Goal: Transaction & Acquisition: Purchase product/service

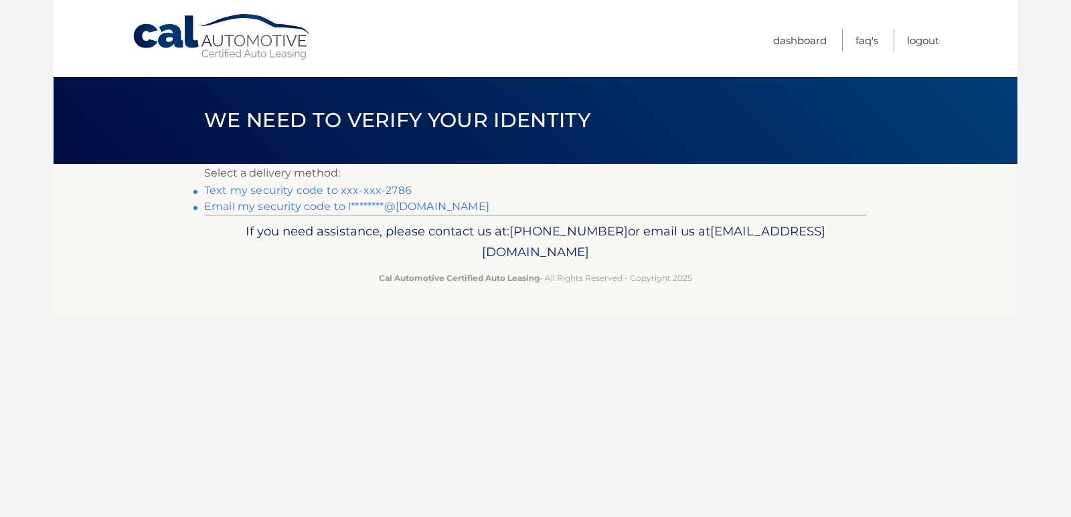
click at [307, 192] on link "Text my security code to xxx-xxx-2786" at bounding box center [307, 190] width 207 height 13
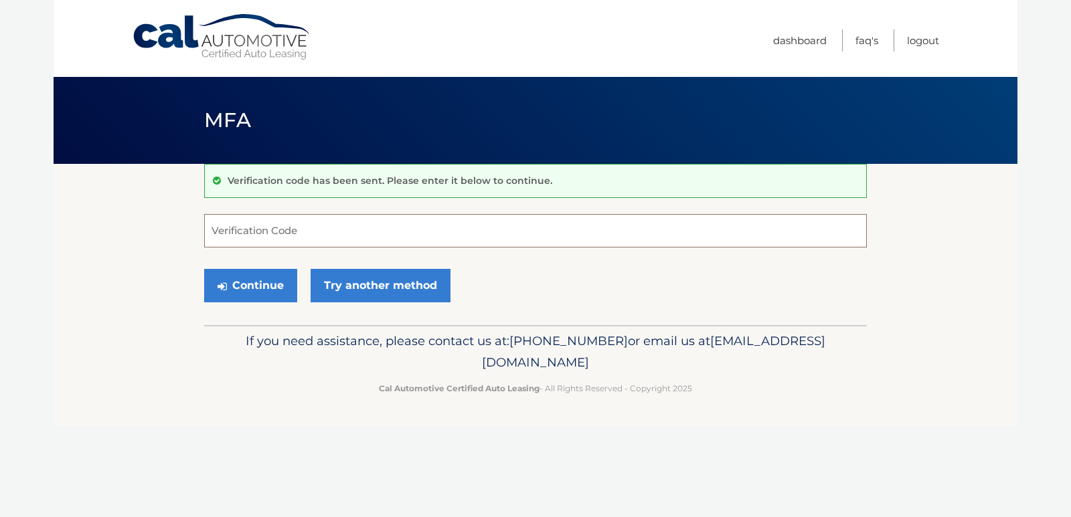
click at [282, 227] on input "Verification Code" at bounding box center [535, 230] width 663 height 33
type input "116931"
click at [281, 283] on button "Continue" at bounding box center [250, 285] width 93 height 33
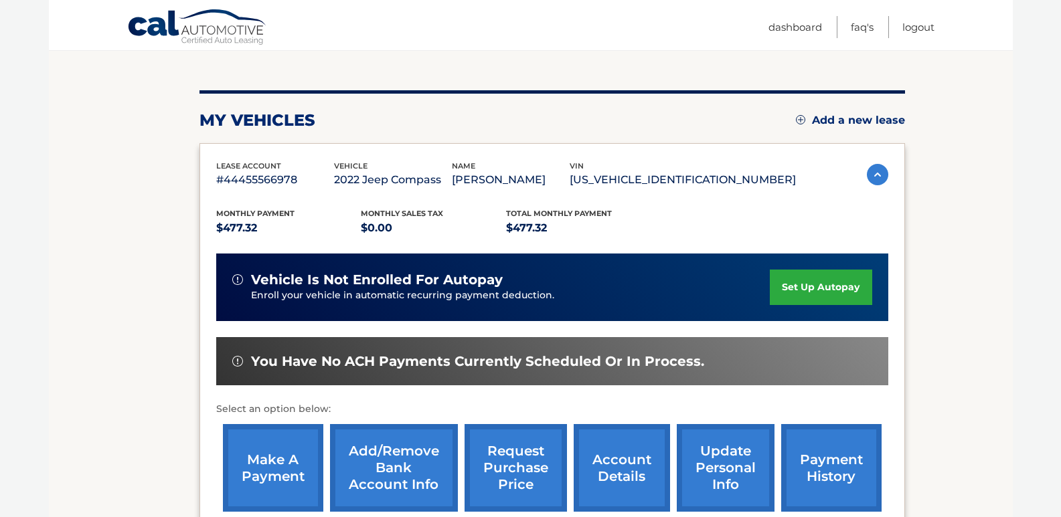
scroll to position [201, 0]
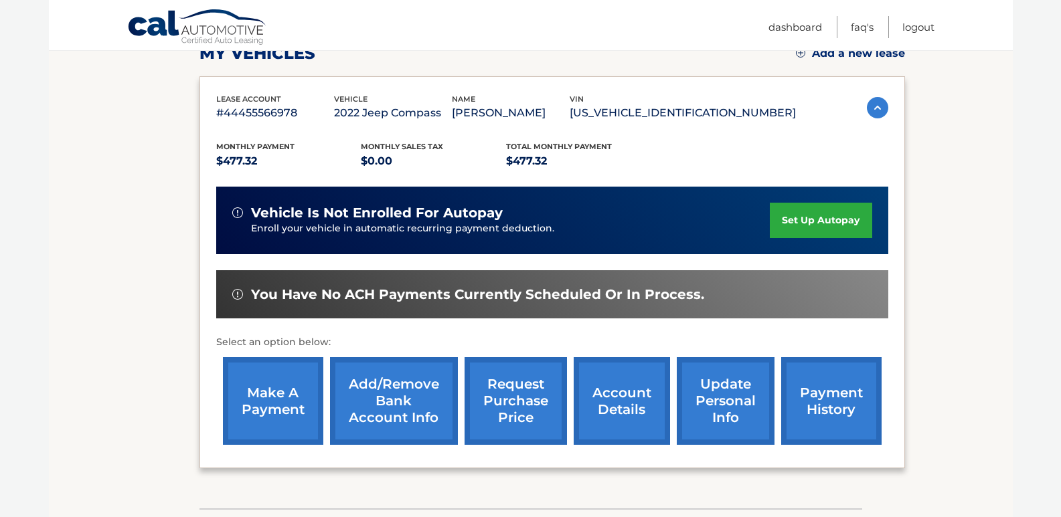
click at [261, 380] on link "make a payment" at bounding box center [273, 401] width 100 height 88
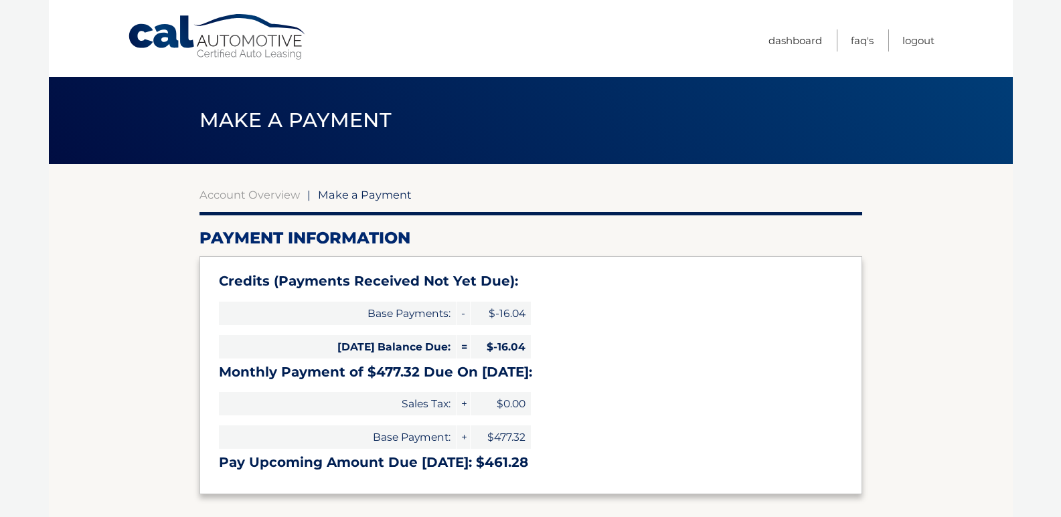
select select "NjZmYTQwZDgtNzNlOS00MGMzLTg2OTktM2MyYTQyMWVkZTA5"
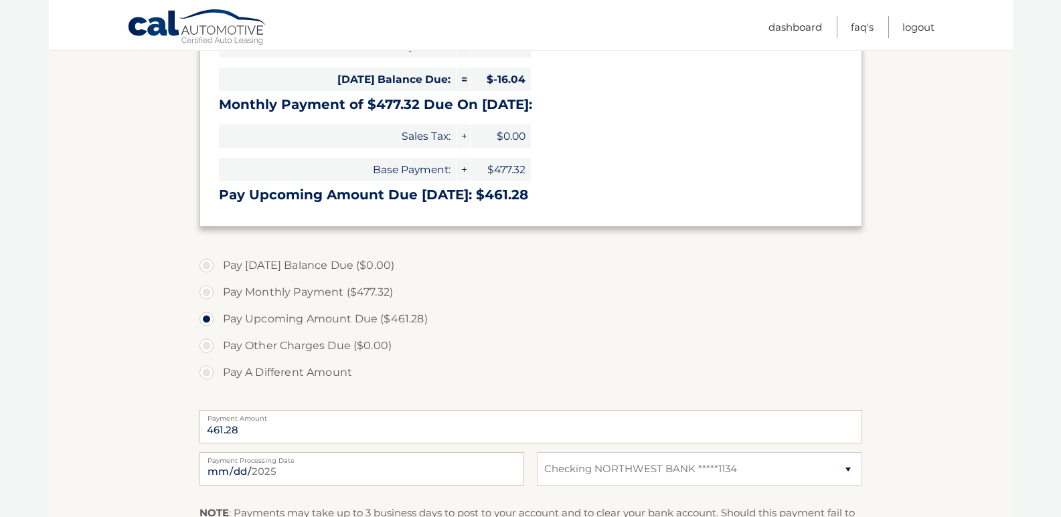
scroll to position [335, 0]
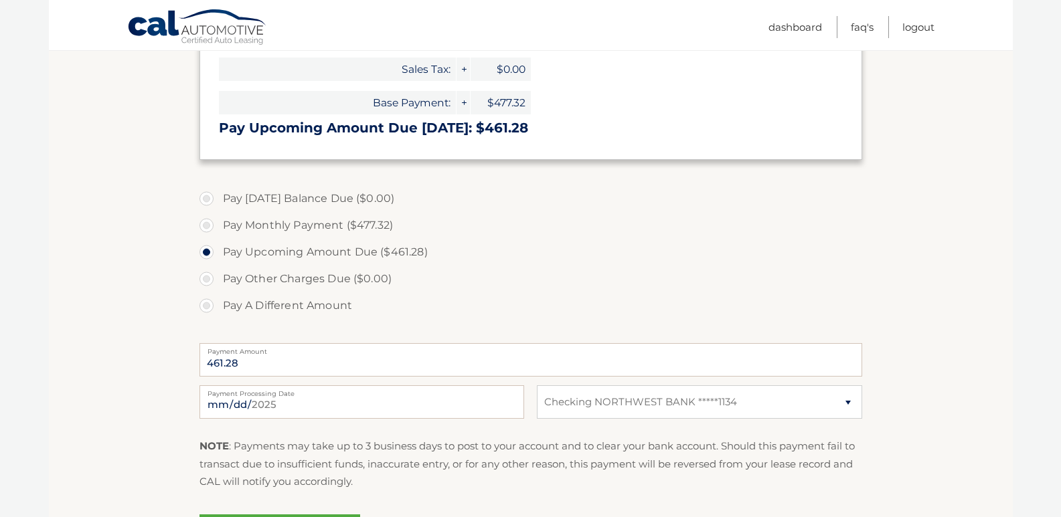
click at [209, 305] on label "Pay A Different Amount" at bounding box center [530, 305] width 663 height 27
click at [209, 305] on input "Pay A Different Amount" at bounding box center [211, 302] width 13 height 21
radio input "true"
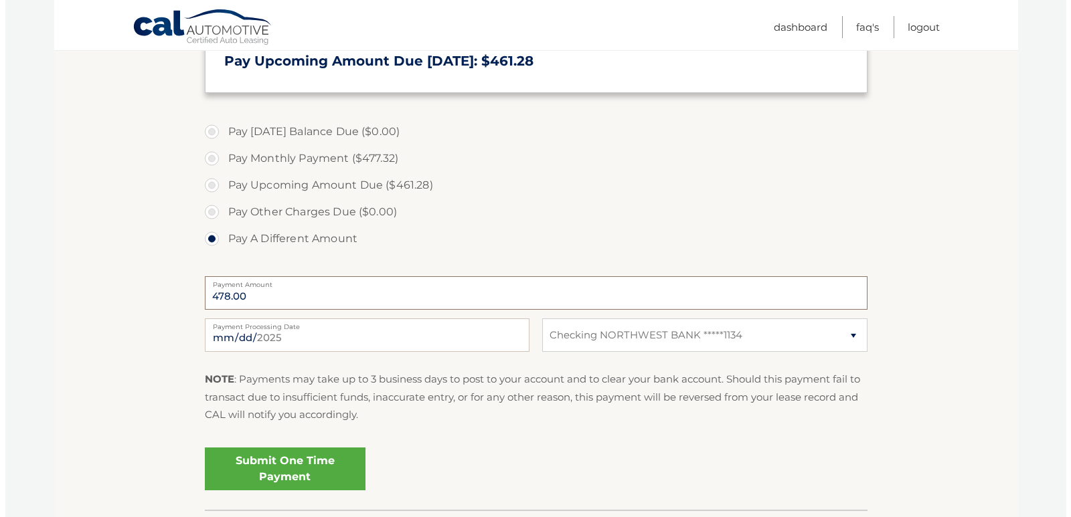
scroll to position [468, 0]
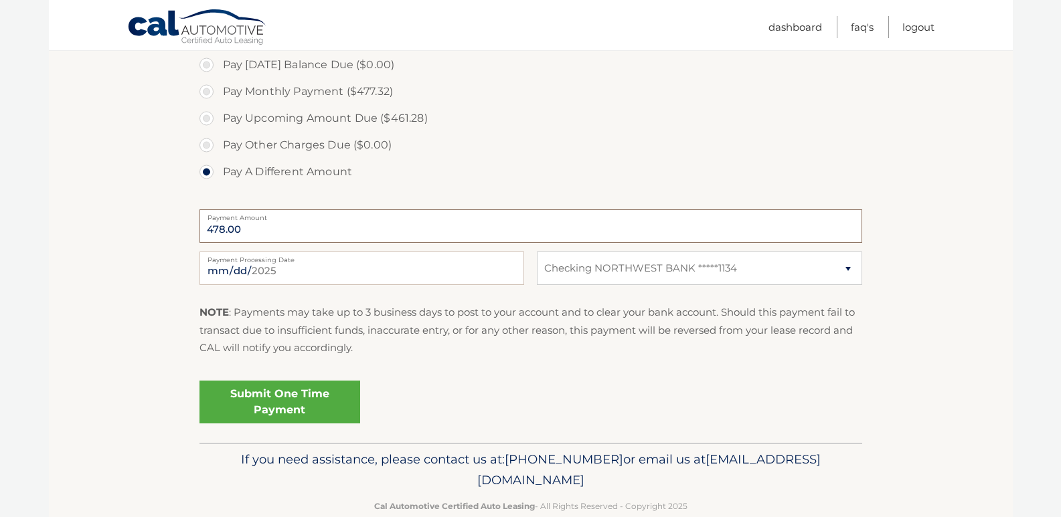
type input "478.00"
click at [406, 262] on div "[DATE] Payment Processing Date" at bounding box center [361, 268] width 325 height 33
drag, startPoint x: 693, startPoint y: 263, endPoint x: 680, endPoint y: 284, distance: 25.3
click at [693, 263] on select "Select Bank Account Checking NORTHWEST BANK *****1134" at bounding box center [699, 268] width 325 height 33
click at [620, 377] on div "Submit One Time Payment" at bounding box center [530, 399] width 663 height 48
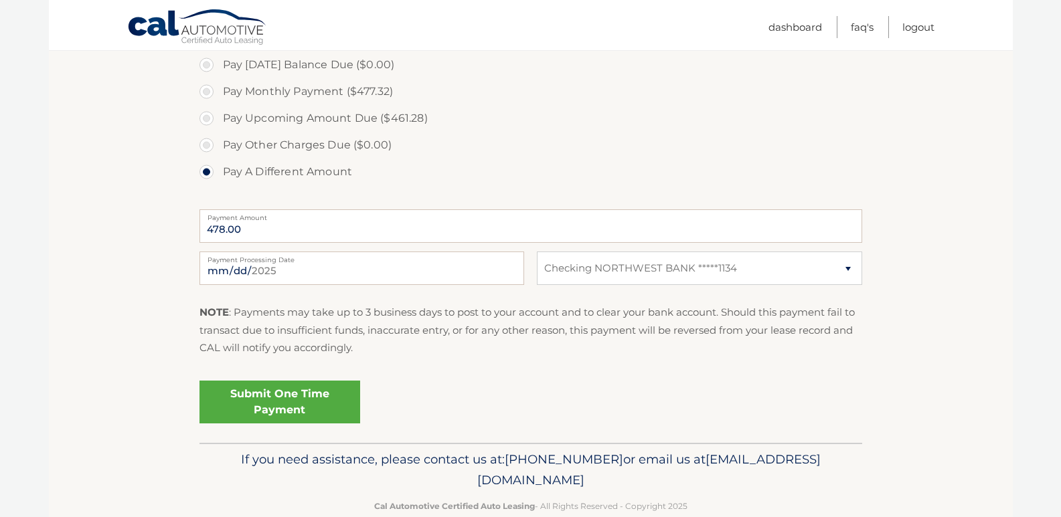
click at [291, 406] on link "Submit One Time Payment" at bounding box center [279, 402] width 161 height 43
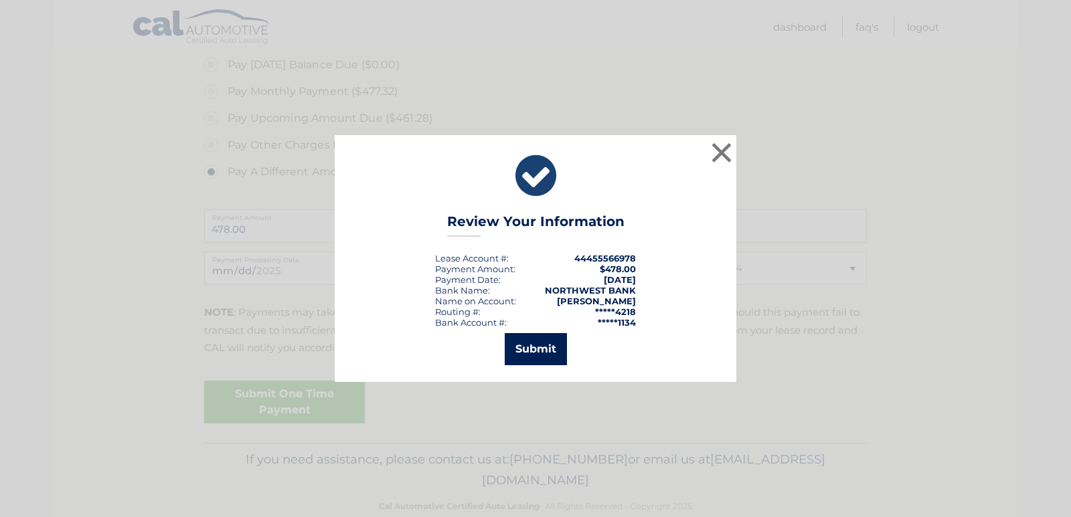
click at [552, 343] on button "Submit" at bounding box center [536, 349] width 62 height 32
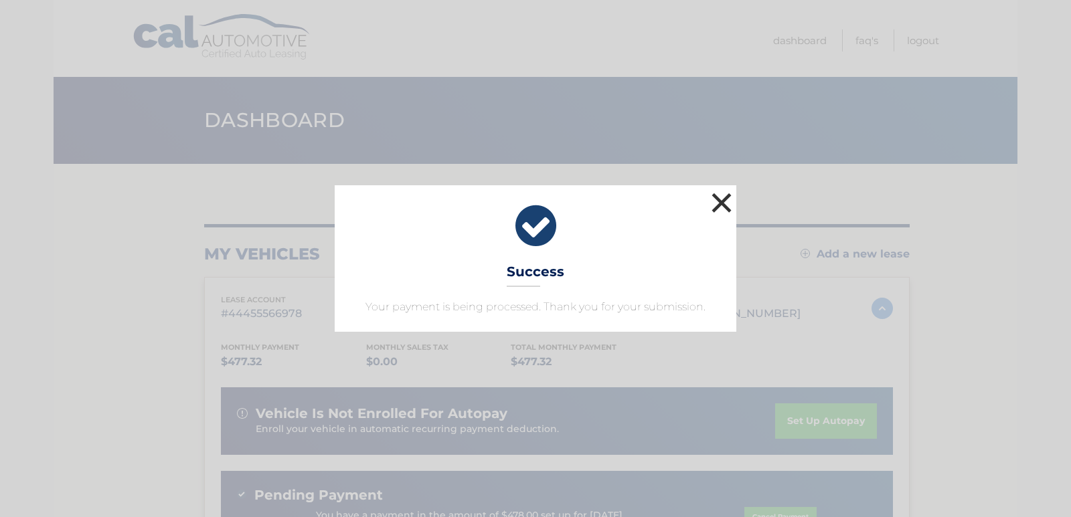
click at [721, 202] on button "×" at bounding box center [721, 202] width 27 height 27
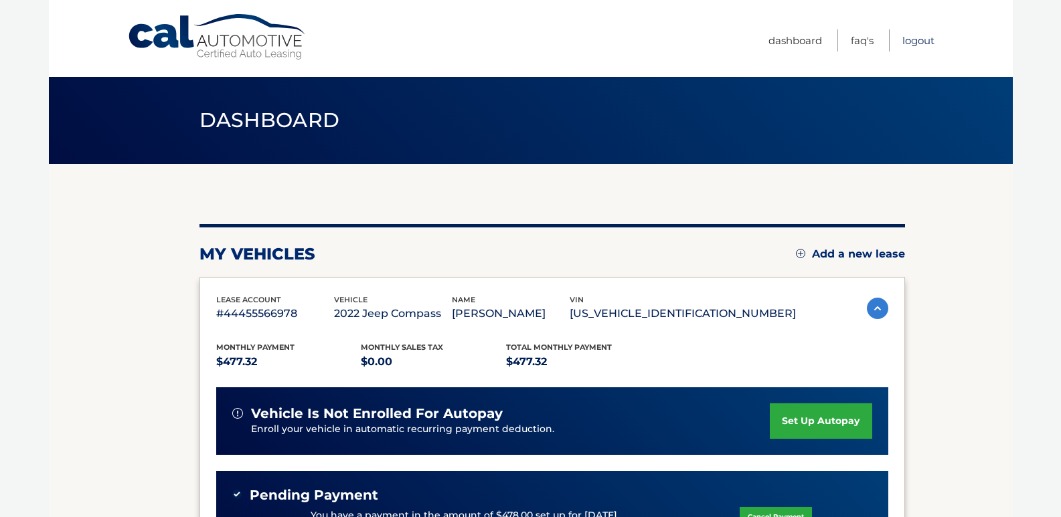
click at [916, 40] on link "Logout" at bounding box center [918, 40] width 32 height 22
